Goal: Check status: Check status

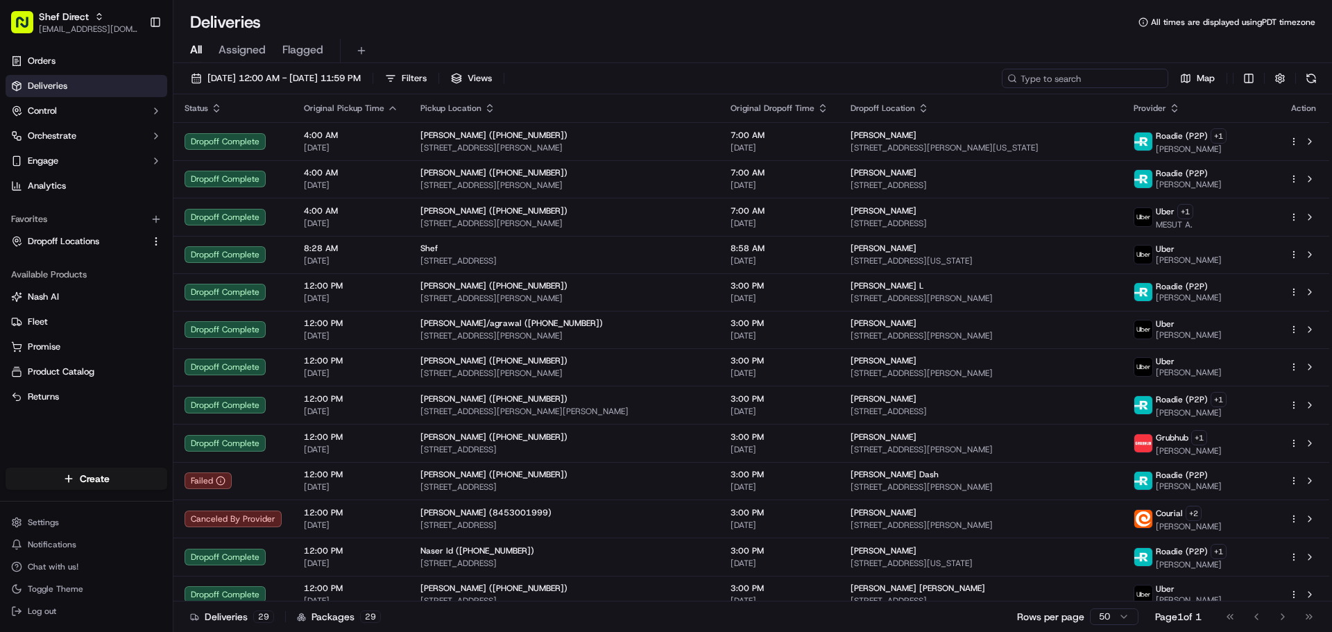
click at [1083, 76] on input at bounding box center [1085, 78] width 167 height 19
paste input "Soumyashree D"
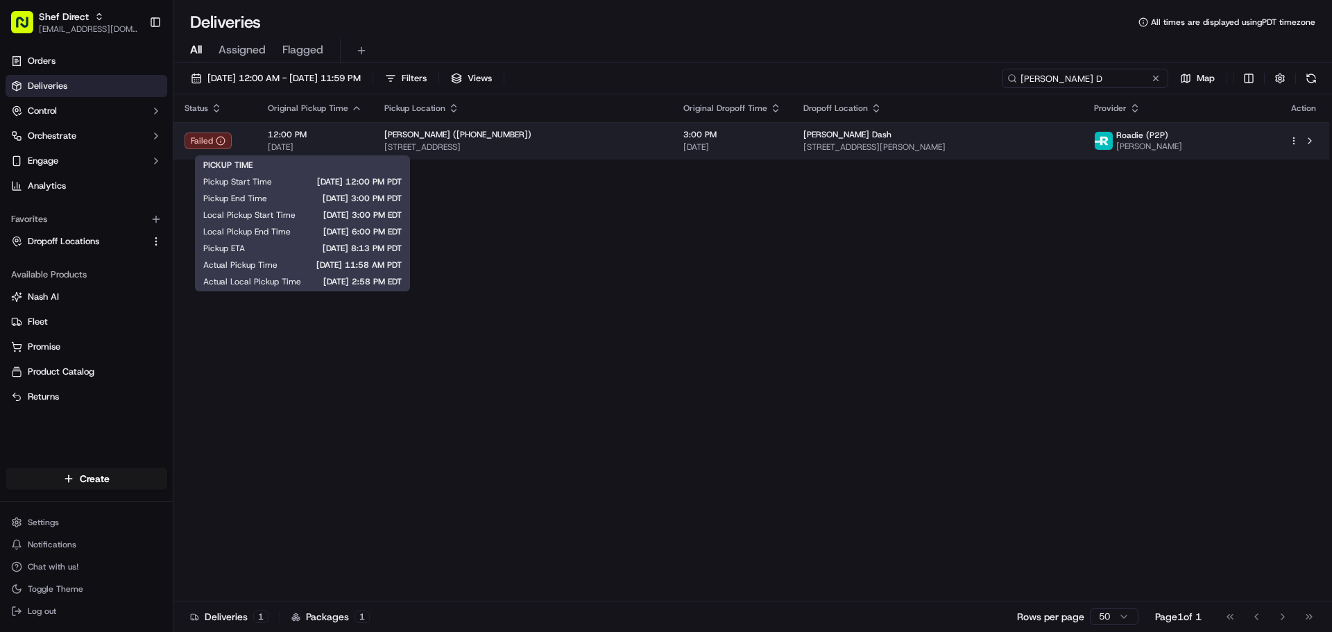
type input "Soumyashree D"
click at [334, 145] on span "[DATE]" at bounding box center [315, 147] width 94 height 11
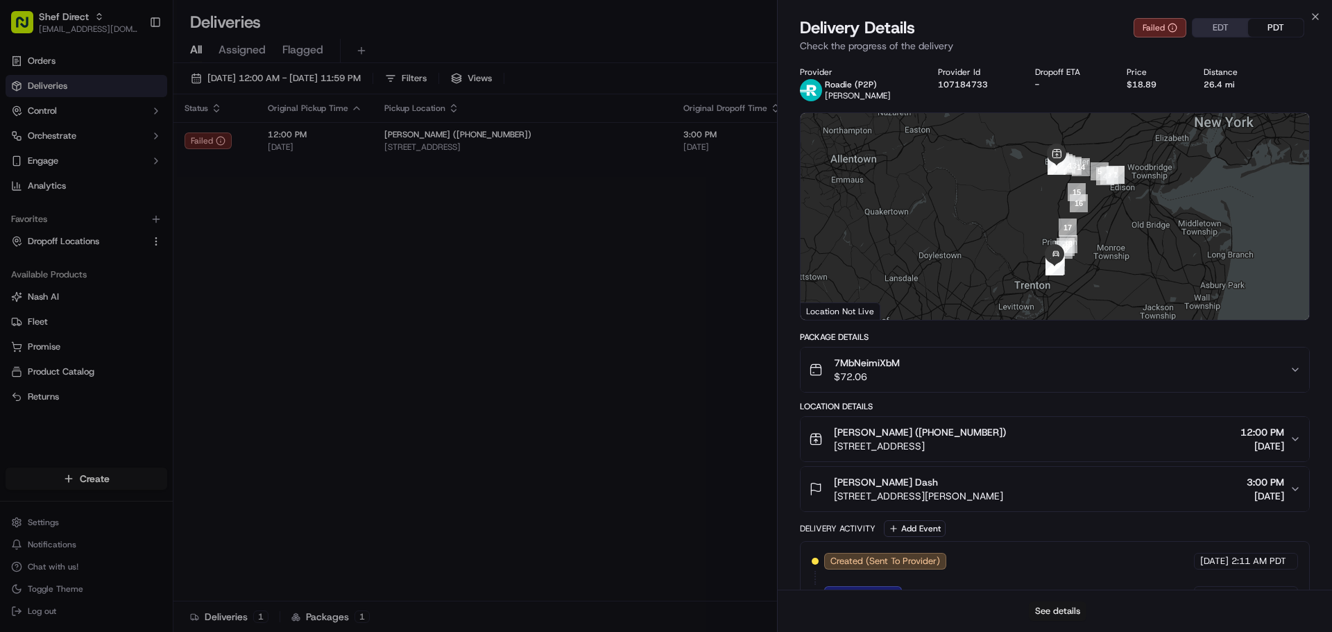
click at [1048, 611] on button "See details" at bounding box center [1058, 611] width 58 height 19
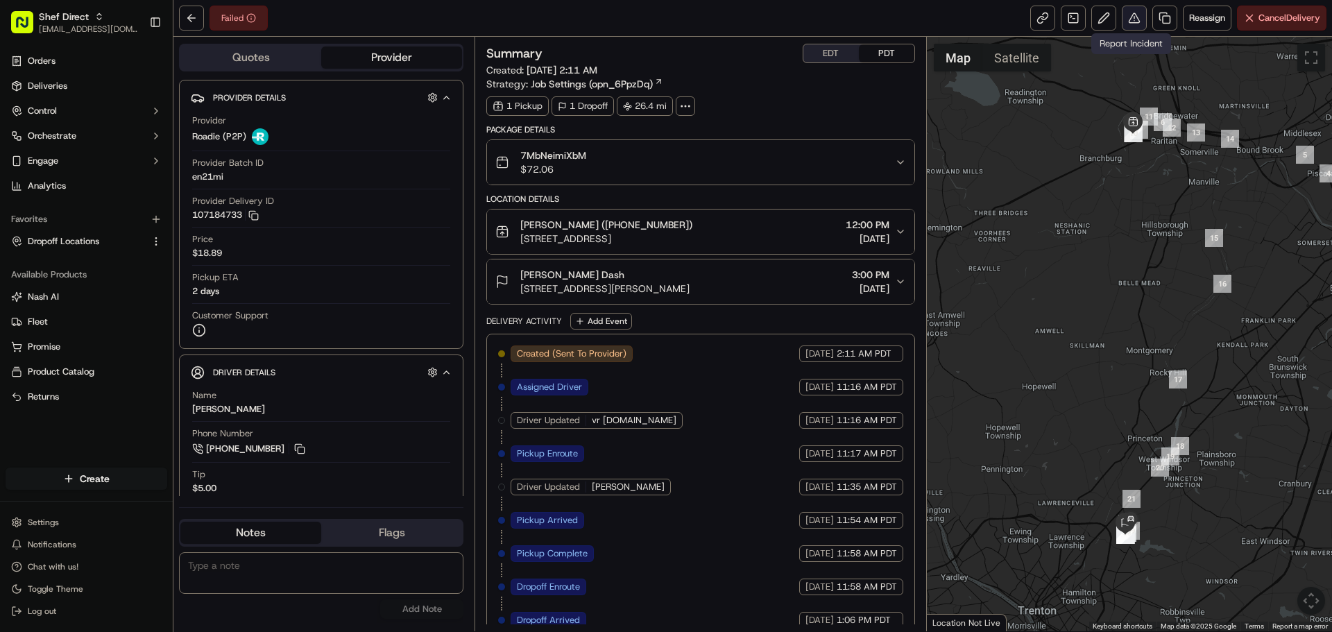
click at [1128, 17] on button at bounding box center [1134, 18] width 25 height 25
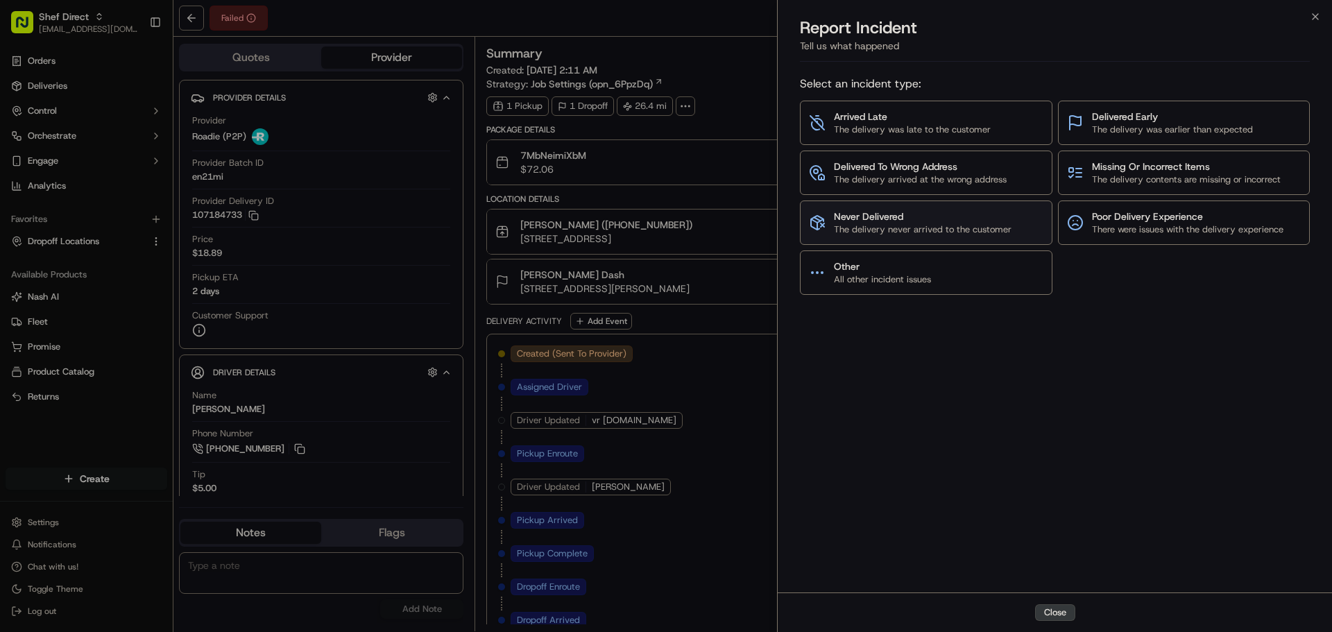
click at [947, 222] on span "Never Delivered" at bounding box center [923, 217] width 178 height 14
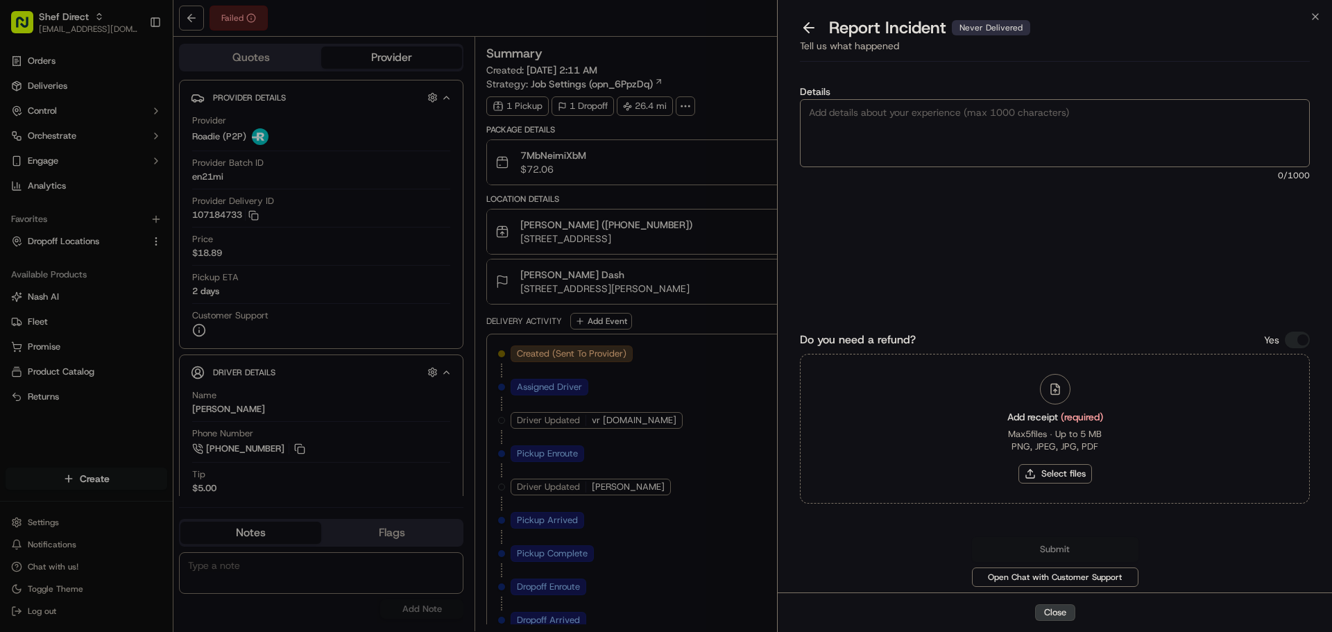
click at [960, 130] on textarea "Details" at bounding box center [1055, 133] width 510 height 68
click at [963, 144] on textarea "Details" at bounding box center [1055, 133] width 510 height 68
paste textarea "The customer said: "There was a delivery attempt, but the guy refused to give a…"
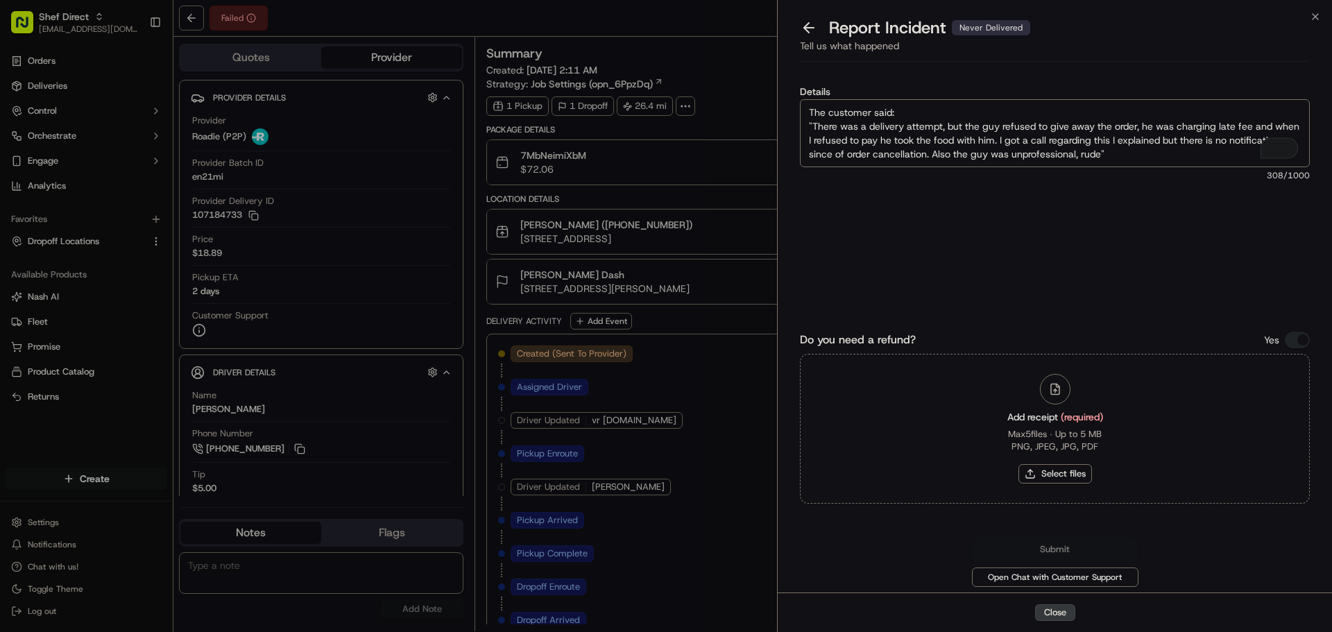
type textarea "The customer said: "There was a delivery attempt, but the guy refused to give a…"
click at [1045, 263] on div "Details The customer said: "There was a delivery attempt, but the guy refused t…" at bounding box center [1055, 187] width 510 height 201
click at [1067, 473] on button "Select files" at bounding box center [1056, 473] width 74 height 19
click at [1068, 473] on button "Select files" at bounding box center [1056, 473] width 74 height 19
type input "C:\fakepath\Screenshot 2025-09-18 152030.png"
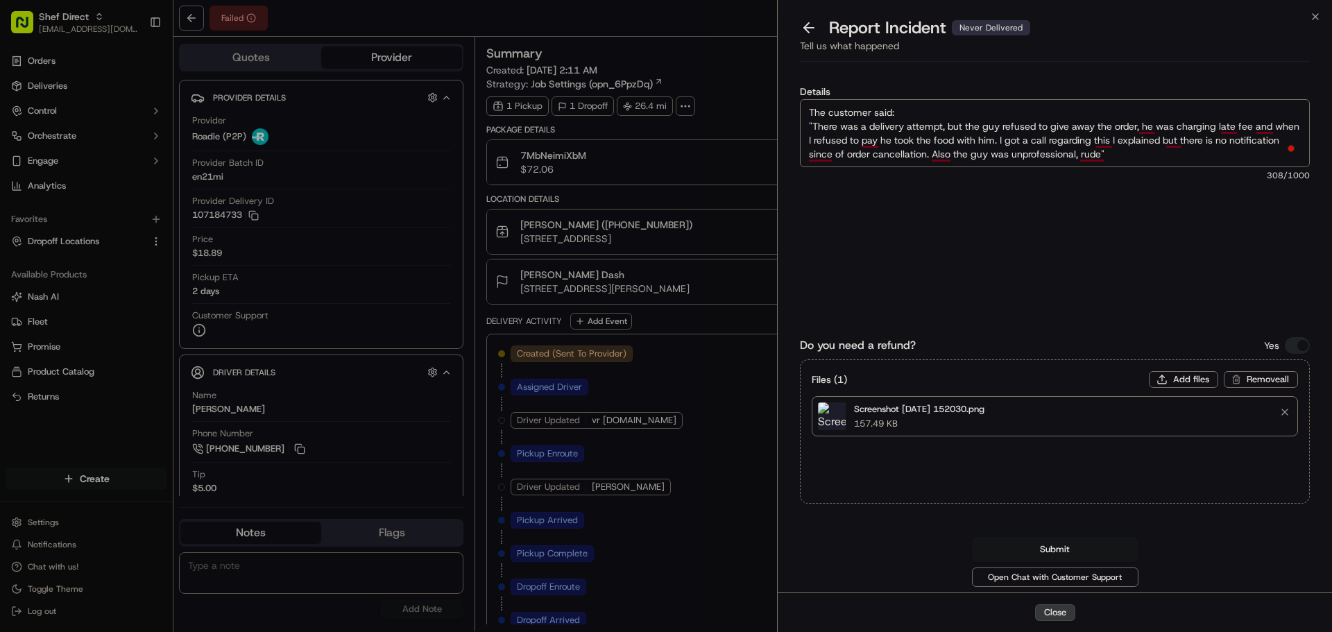
click at [1061, 549] on button "Submit" at bounding box center [1055, 549] width 167 height 25
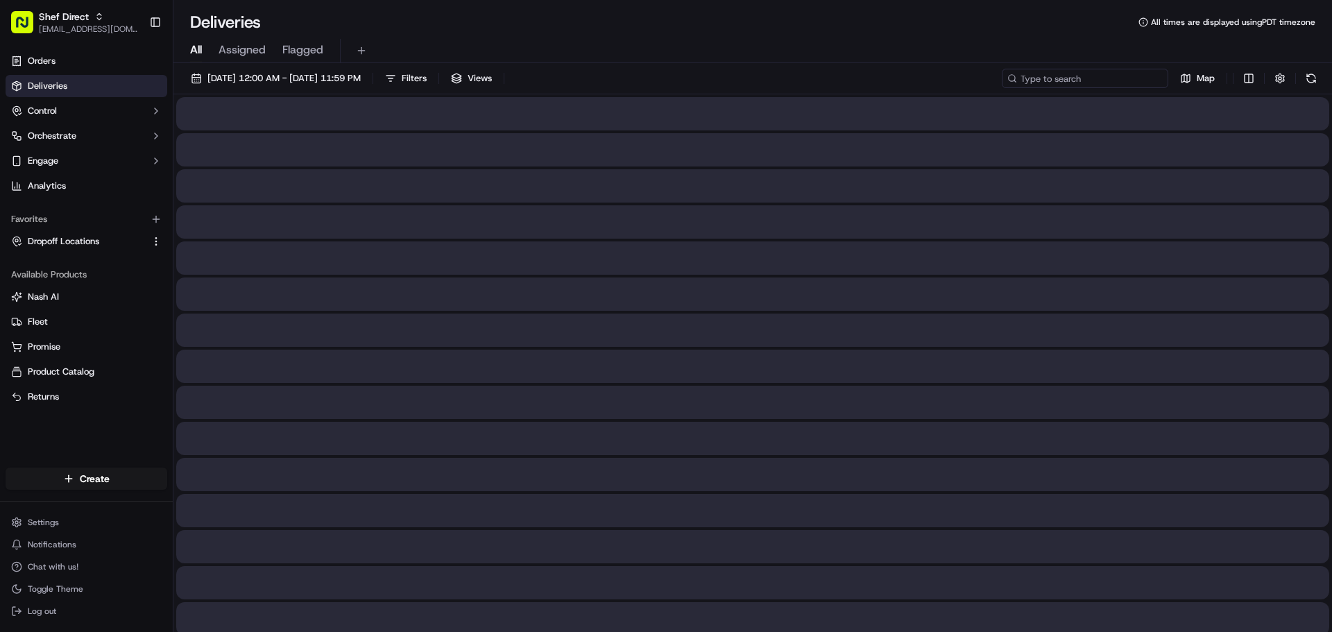
click at [1149, 81] on input at bounding box center [1085, 78] width 167 height 19
paste input "Kriti K"
type input "Kriti K"
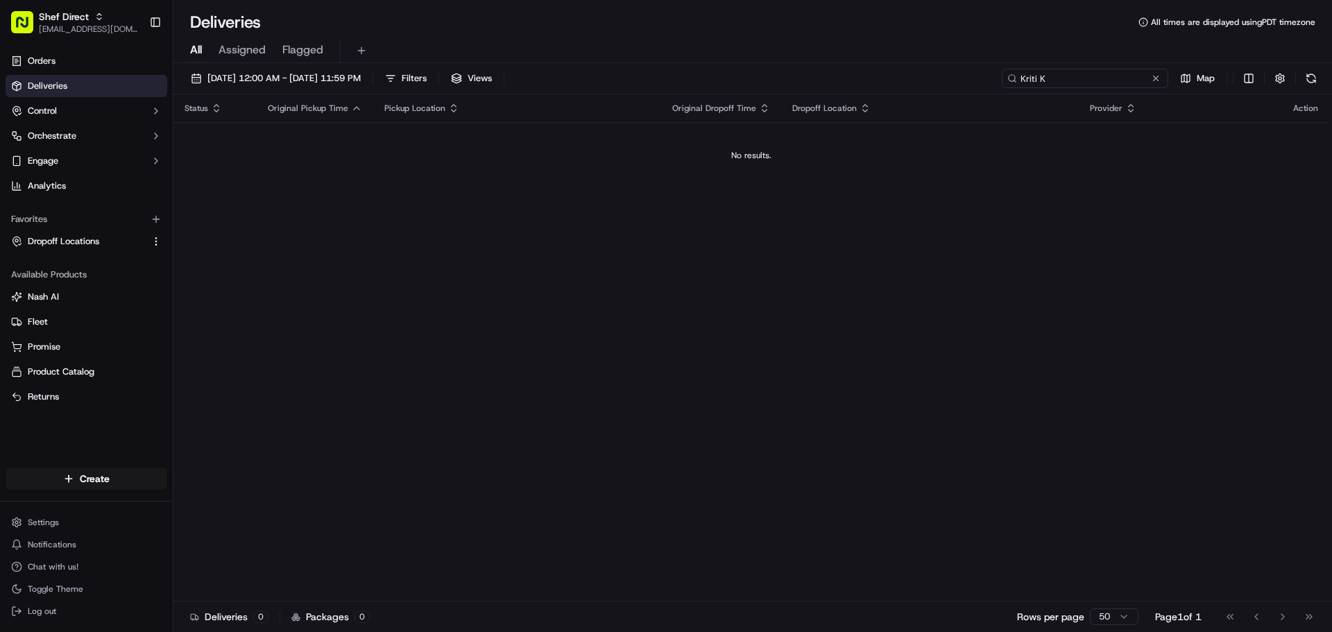
drag, startPoint x: 1121, startPoint y: 78, endPoint x: 899, endPoint y: 85, distance: 222.2
click at [899, 85] on div "[DATE] 12:00 AM - [DATE] 11:59 PM Filters Views Kriti K Map" at bounding box center [752, 82] width 1159 height 26
paste input "[PERSON_NAME]"
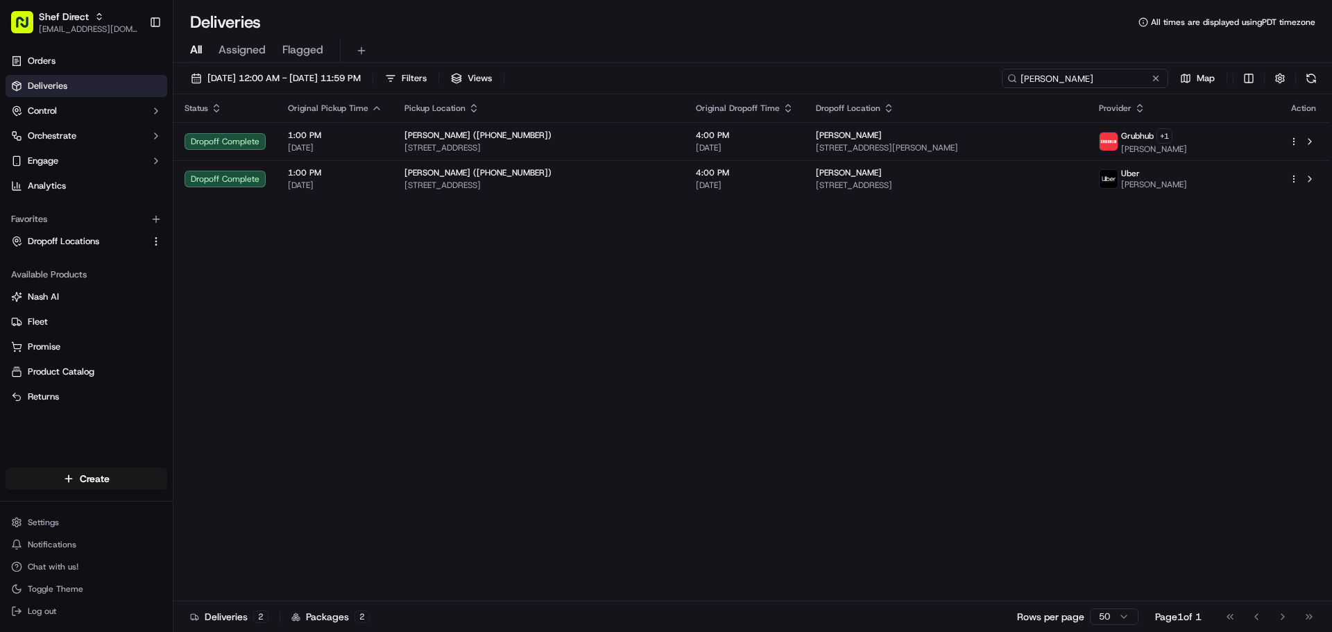
paste input "5750"
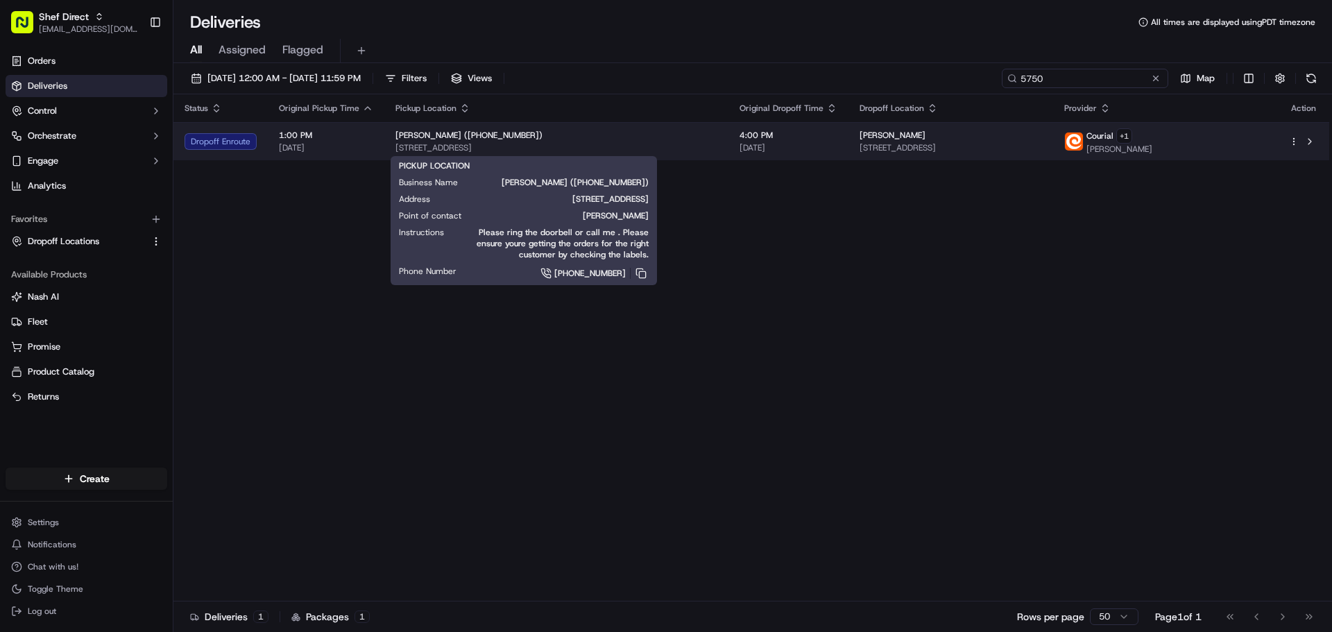
type input "5750"
click at [611, 147] on span "[STREET_ADDRESS]" at bounding box center [557, 147] width 322 height 11
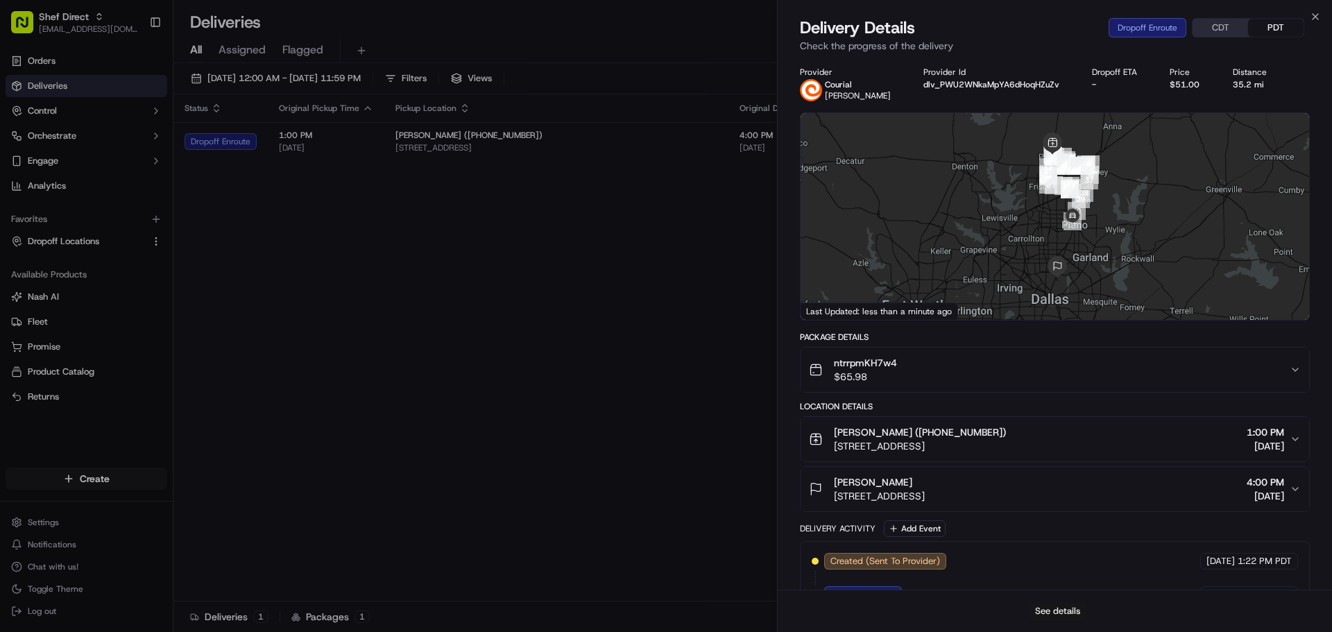
click at [1053, 605] on button "See details" at bounding box center [1058, 611] width 58 height 19
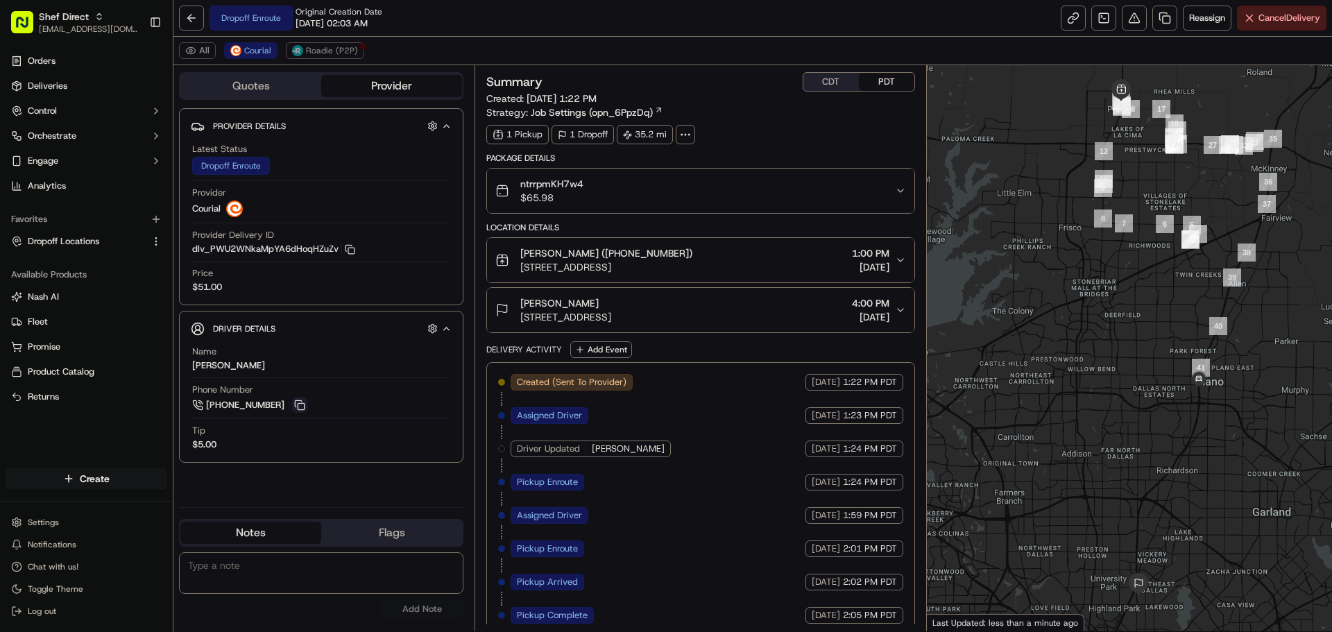
click at [298, 404] on button at bounding box center [299, 405] width 15 height 15
click at [300, 407] on button at bounding box center [299, 405] width 15 height 15
click at [1065, 23] on link at bounding box center [1073, 18] width 25 height 25
